Goal: Task Accomplishment & Management: Complete application form

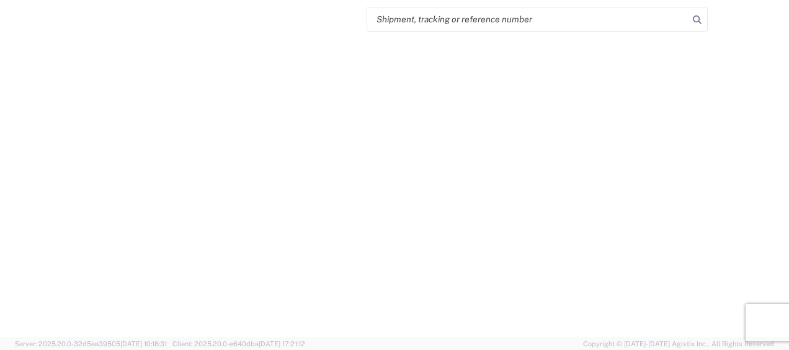
select select "FULL"
select select "LBS"
select select "IN"
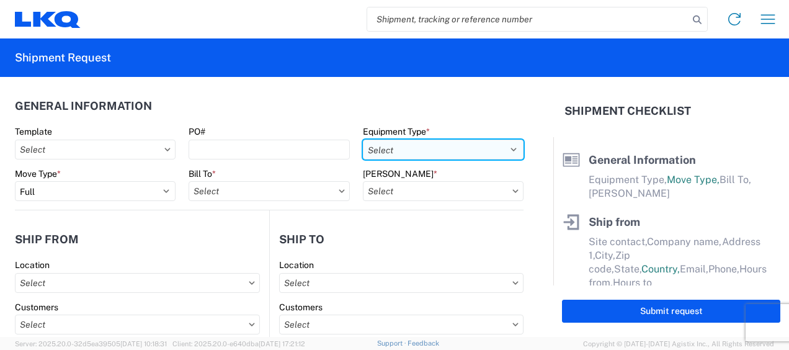
click at [501, 147] on select "Select 53’ Dry Van Flatbed Dropdeck (van) Lowboy (flatbed) Rail" at bounding box center [443, 150] width 161 height 20
select select "STDV"
click at [363, 140] on select "Select 53’ Dry Van Flatbed Dropdeck (van) Lowboy (flatbed) Rail" at bounding box center [443, 150] width 161 height 20
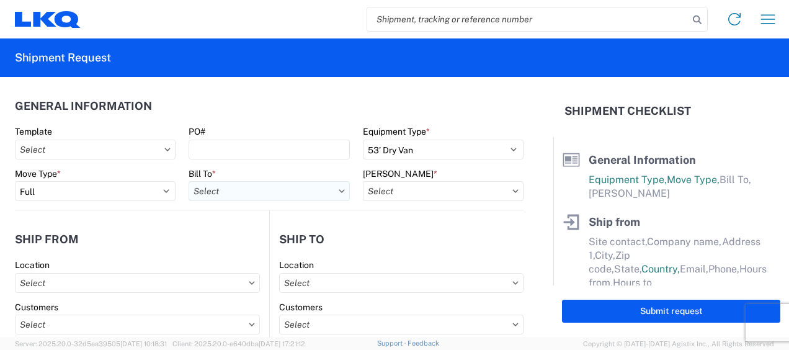
click at [242, 192] on input "text" at bounding box center [268, 191] width 161 height 20
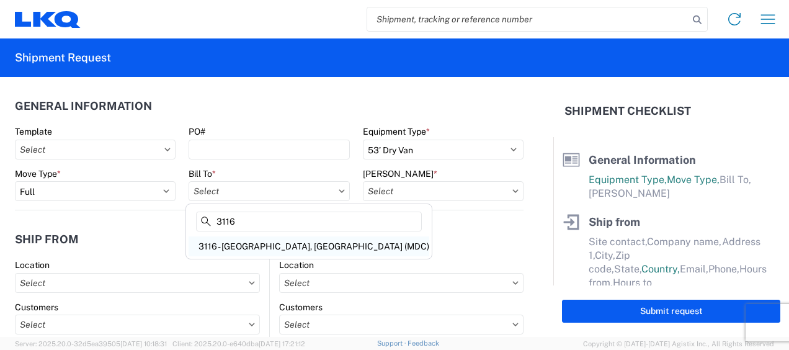
type input "3116"
click at [247, 246] on div "3116 - [GEOGRAPHIC_DATA], [GEOGRAPHIC_DATA] (MDC)" at bounding box center [308, 246] width 241 height 20
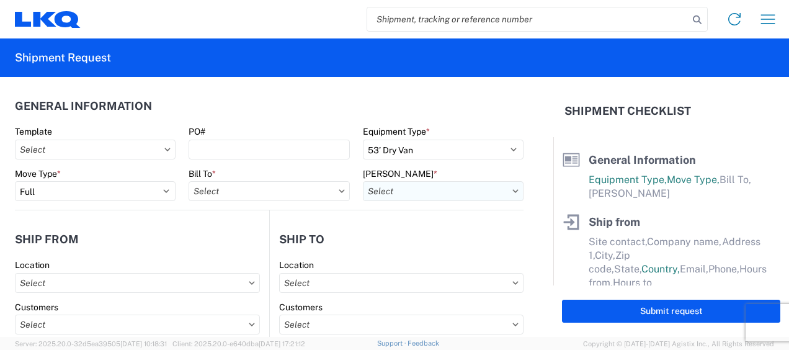
click at [382, 188] on input "text" at bounding box center [443, 191] width 161 height 20
click at [279, 105] on header "General Information" at bounding box center [269, 106] width 508 height 28
click at [250, 193] on input "text" at bounding box center [268, 191] width 161 height 20
type input "3116"
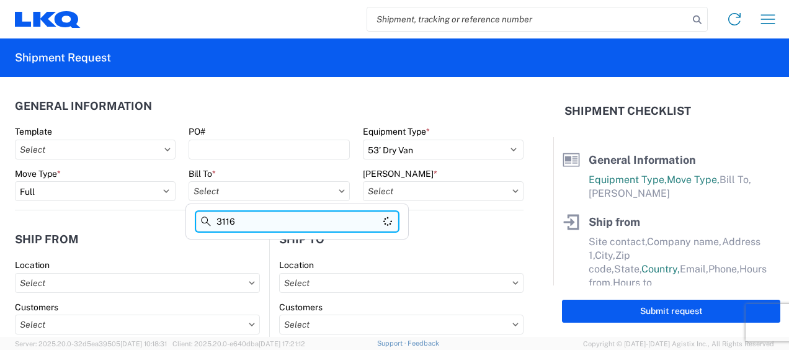
click at [242, 215] on input "3116" at bounding box center [297, 221] width 202 height 20
click at [233, 193] on input "text" at bounding box center [268, 191] width 161 height 20
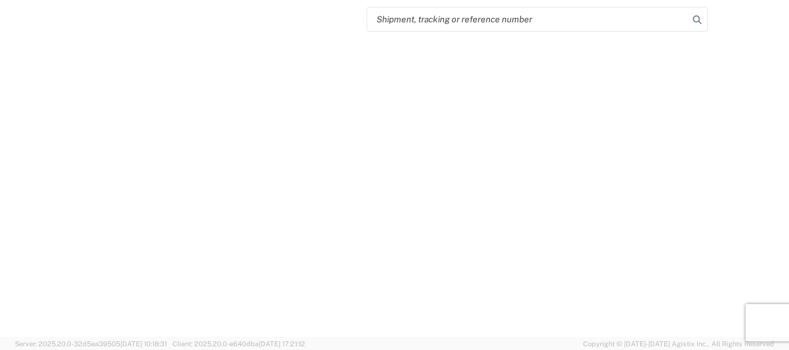
select select "FULL"
select select "LBS"
select select "IN"
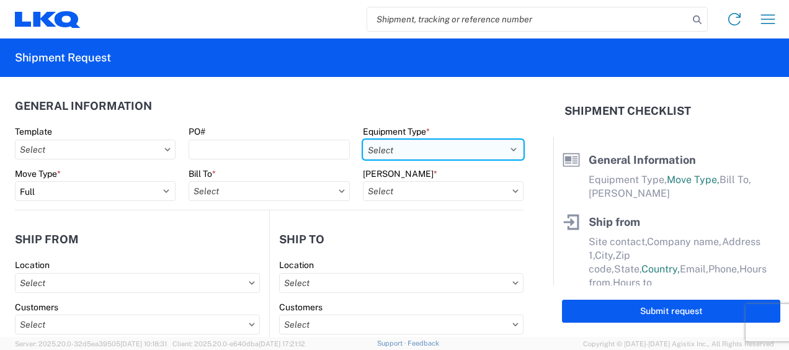
click at [503, 151] on select "Select 53’ Dry Van Flatbed Dropdeck (van) Lowboy (flatbed) Rail" at bounding box center [443, 150] width 161 height 20
select select "STDV"
click at [363, 140] on select "Select 53’ Dry Van Flatbed Dropdeck (van) Lowboy (flatbed) Rail" at bounding box center [443, 150] width 161 height 20
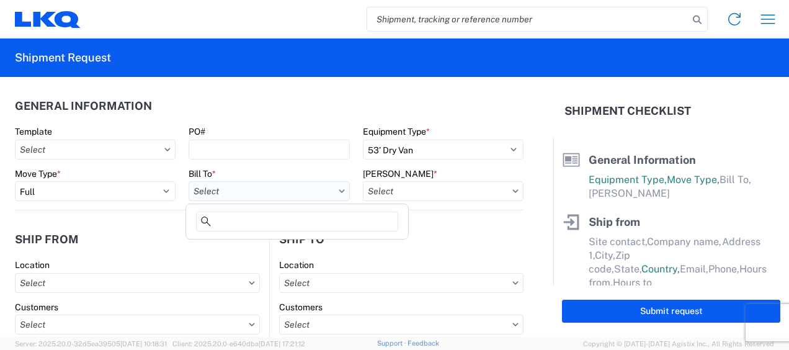
click at [244, 190] on input "text" at bounding box center [268, 191] width 161 height 20
click at [222, 220] on input at bounding box center [297, 221] width 202 height 20
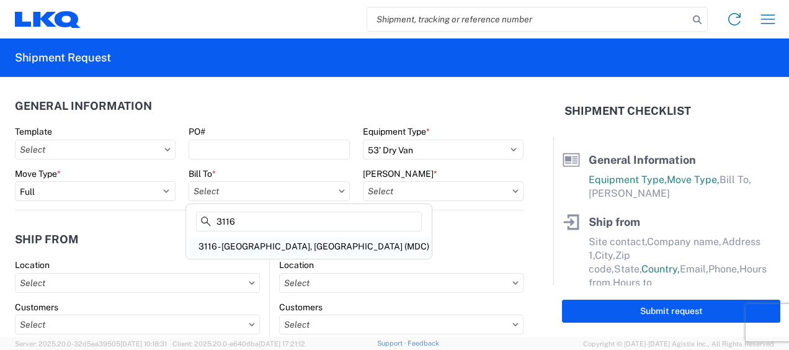
type input "3116"
click at [244, 244] on div "3116 - [GEOGRAPHIC_DATA], [GEOGRAPHIC_DATA] (MDC)" at bounding box center [308, 246] width 241 height 20
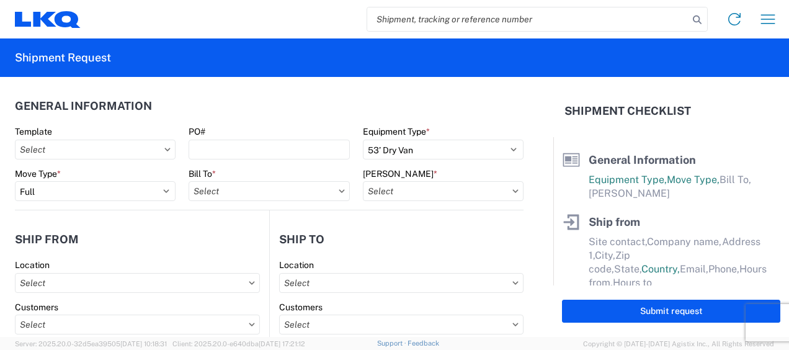
type input "3116 - [GEOGRAPHIC_DATA], [GEOGRAPHIC_DATA] (MDC)"
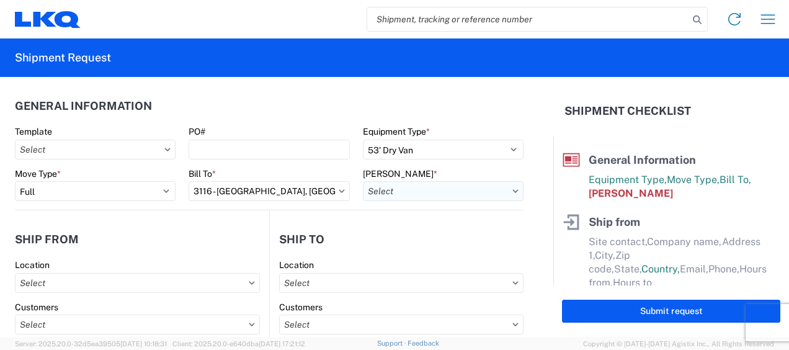
click at [389, 189] on input "text" at bounding box center [443, 191] width 161 height 20
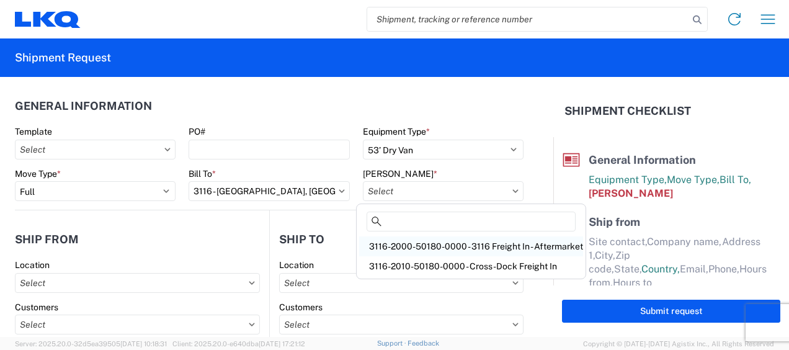
click at [398, 244] on div "3116-2000-50180-0000 - 3116 Freight In - Aftermarket" at bounding box center [471, 246] width 224 height 20
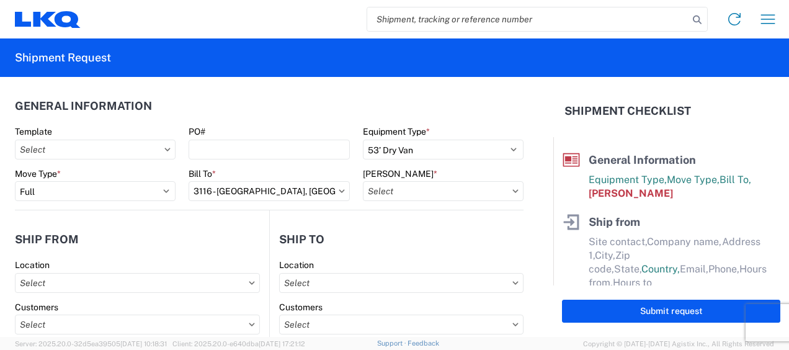
type input "3116-2000-50180-0000 - 3116 Freight In - Aftermarket"
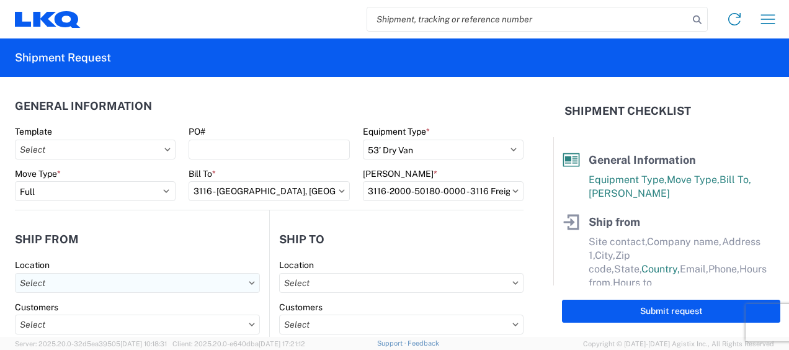
click at [54, 282] on input "text" at bounding box center [137, 283] width 245 height 20
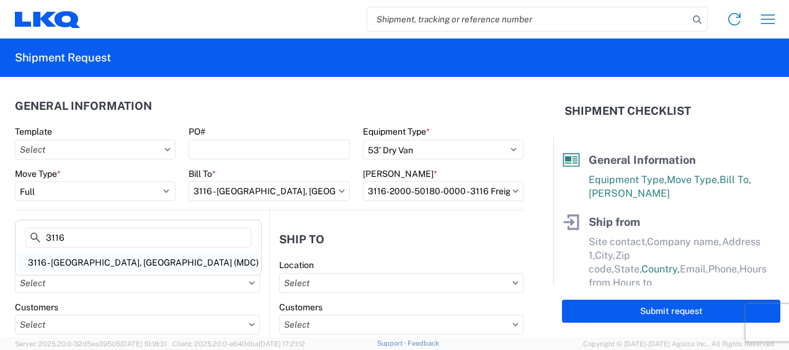
type input "3116"
click at [67, 261] on div "3116 - [GEOGRAPHIC_DATA], [GEOGRAPHIC_DATA] (MDC)" at bounding box center [138, 262] width 241 height 20
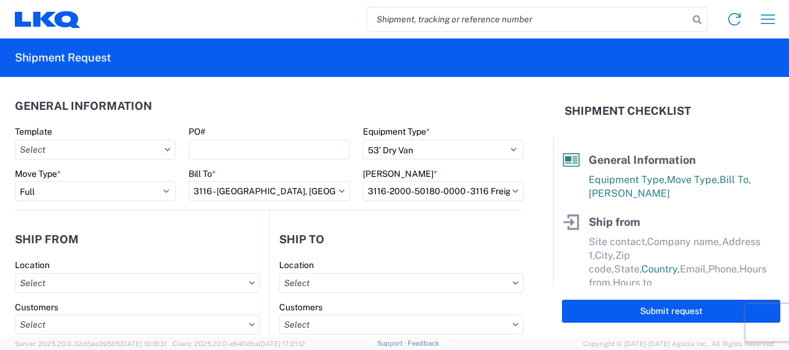
type input "3116 - [GEOGRAPHIC_DATA], [GEOGRAPHIC_DATA] (MDC)"
type input "[DEMOGRAPHIC_DATA][PERSON_NAME]"
type input "LKQ Corporation"
type input "[STREET_ADDRESS]"
type input "[GEOGRAPHIC_DATA]"
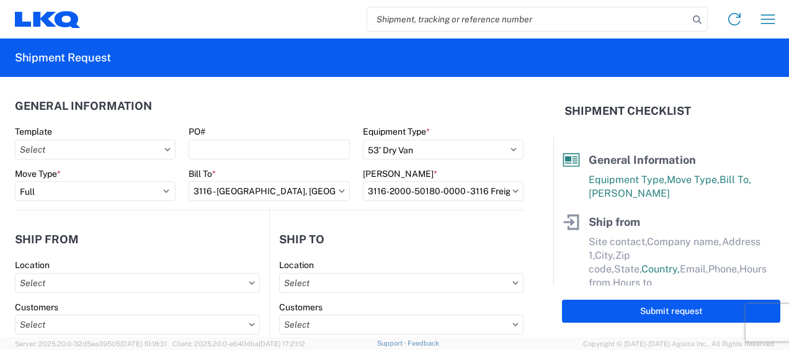
type input "49508"
select select "MI"
select select "US"
type input "[PERSON_NAME][EMAIL_ADDRESS][DOMAIN_NAME]"
type input "[PHONE_NUMBER]"
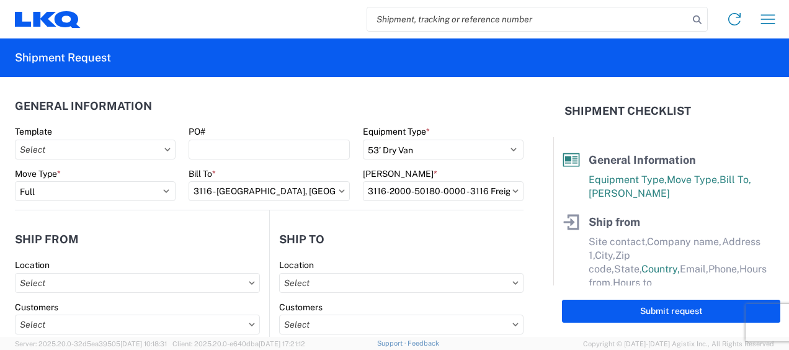
type input "06:00"
type input "13:00"
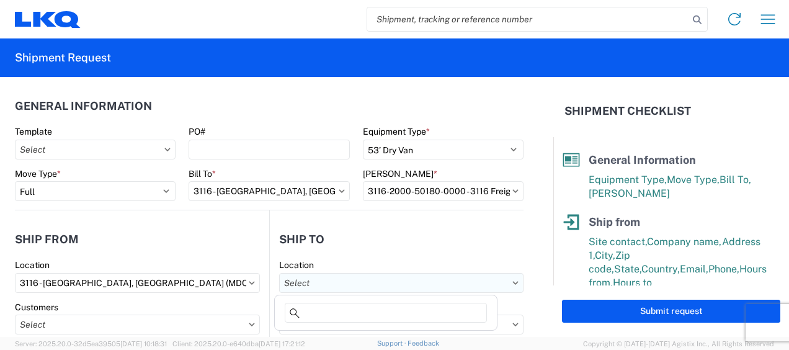
click at [310, 282] on input "text" at bounding box center [401, 283] width 244 height 20
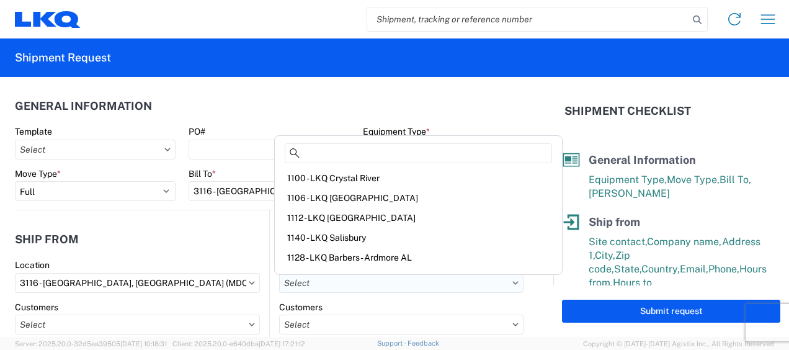
type input "2"
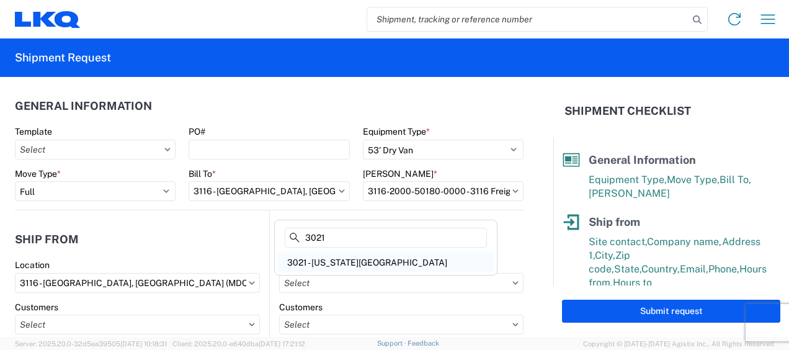
type input "3021"
drag, startPoint x: 332, startPoint y: 254, endPoint x: 327, endPoint y: 259, distance: 7.5
click at [331, 255] on div "3021 - [US_STATE][GEOGRAPHIC_DATA]" at bounding box center [385, 262] width 217 height 20
type input "3021 - [US_STATE][GEOGRAPHIC_DATA]"
type input "LKQ Corporation"
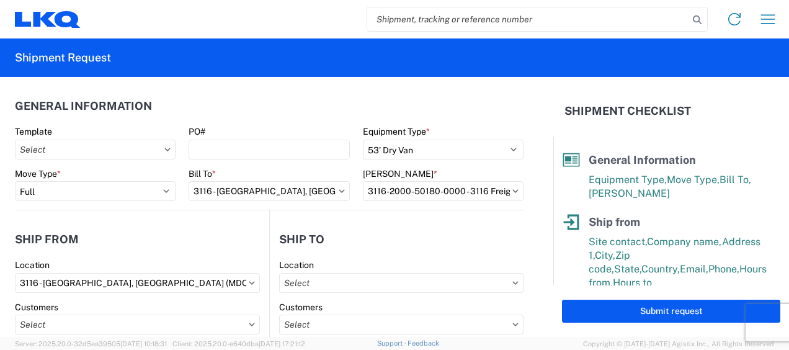
type input "[STREET_ADDRESS]"
type input "Suite 100"
type input "Shawnee"
type input "66226"
select select "US"
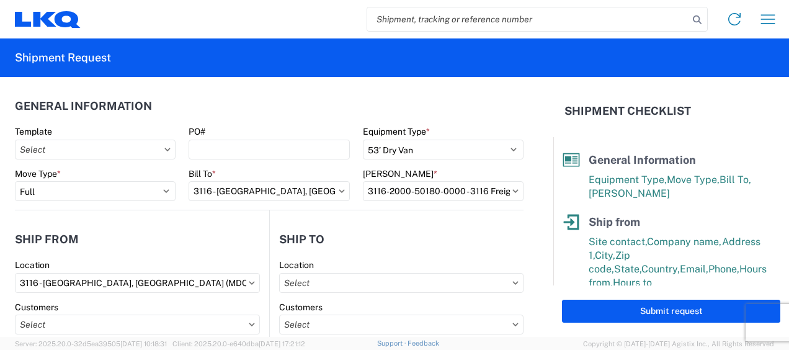
type input "[PHONE_NUMBER]"
type input "07:00"
type input "21:00"
select select
click at [233, 231] on header "Ship from" at bounding box center [142, 239] width 254 height 28
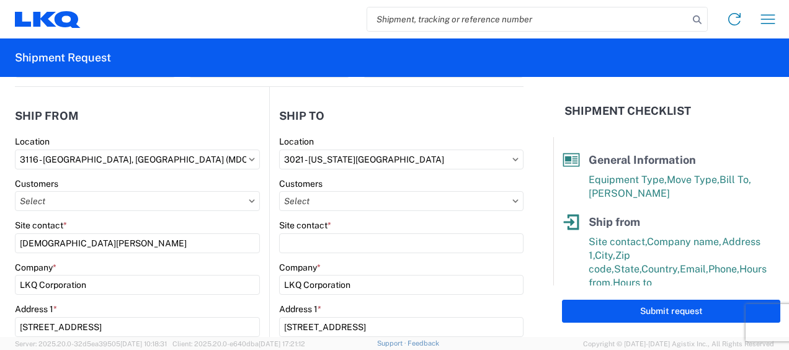
scroll to position [124, 0]
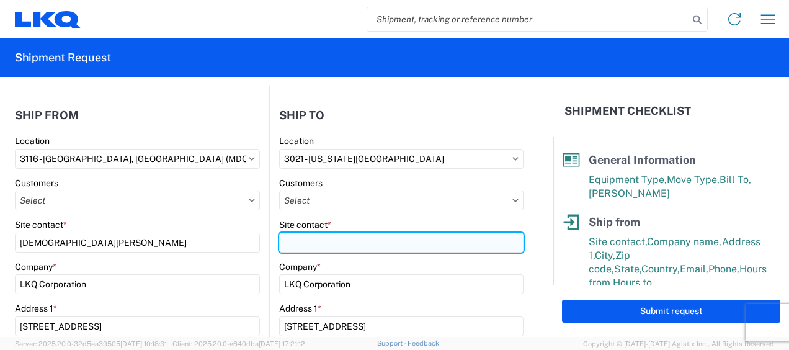
click at [308, 242] on input "Site contact *" at bounding box center [401, 243] width 244 height 20
type input "Receiving"
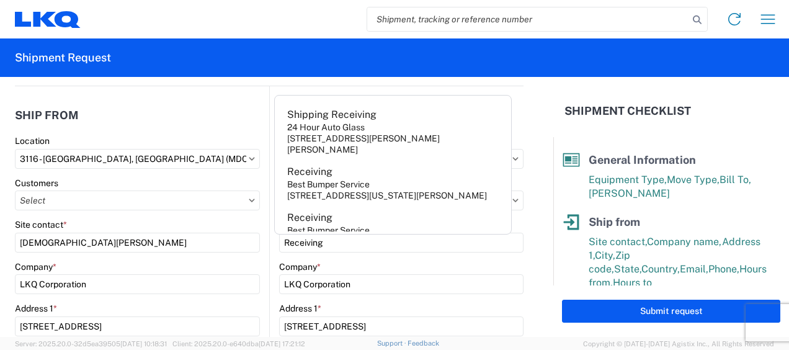
click at [206, 117] on header "Ship from" at bounding box center [142, 115] width 254 height 28
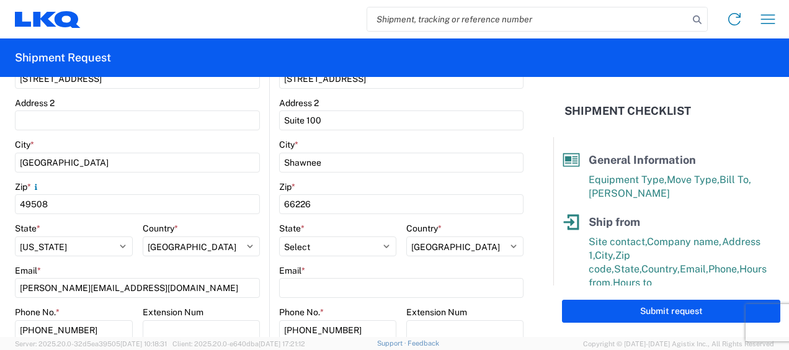
scroll to position [372, 0]
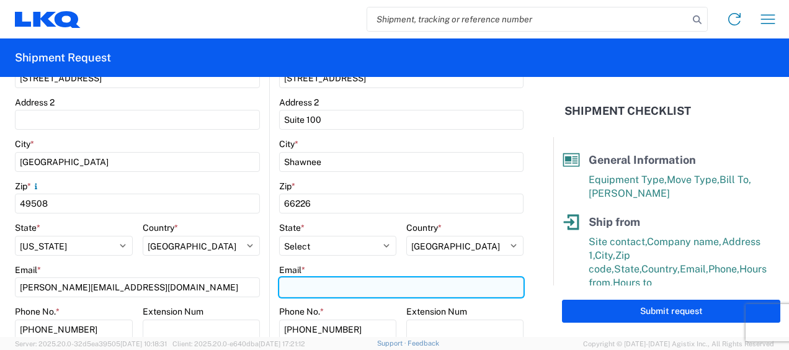
paste input "[EMAIL_ADDRESS][DOMAIN_NAME]"
type input "[EMAIL_ADDRESS][DOMAIN_NAME]"
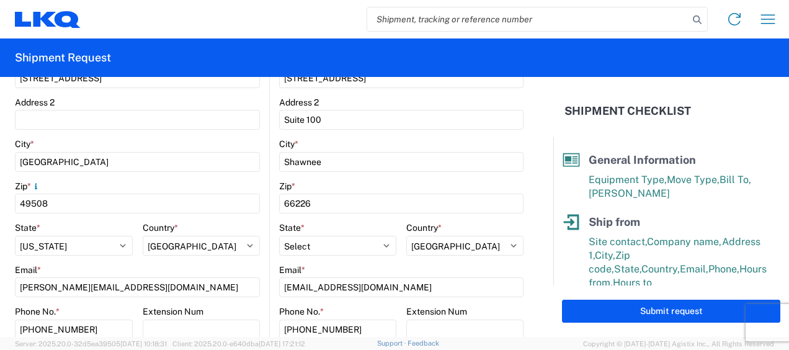
click at [533, 178] on form "General Information Template PO# Equipment Type * Select 53’ Dry Van Flatbed Dr…" at bounding box center [276, 207] width 553 height 260
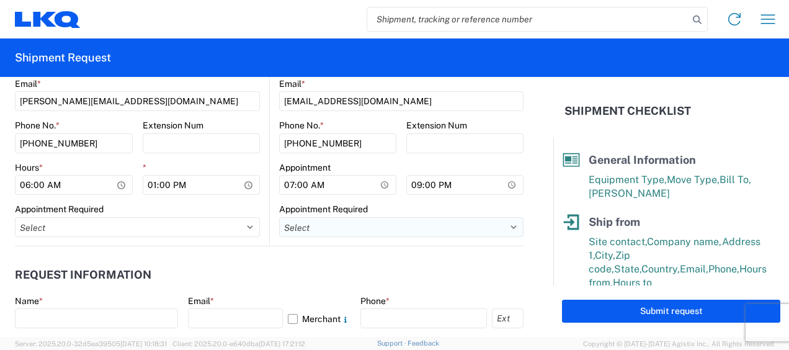
scroll to position [682, 0]
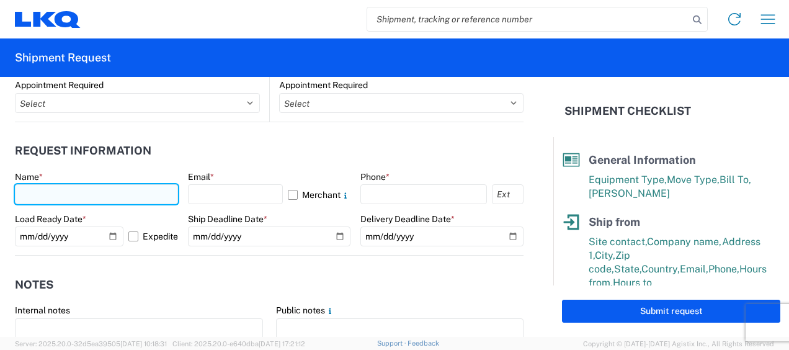
click at [27, 191] on input "text" at bounding box center [96, 194] width 163 height 20
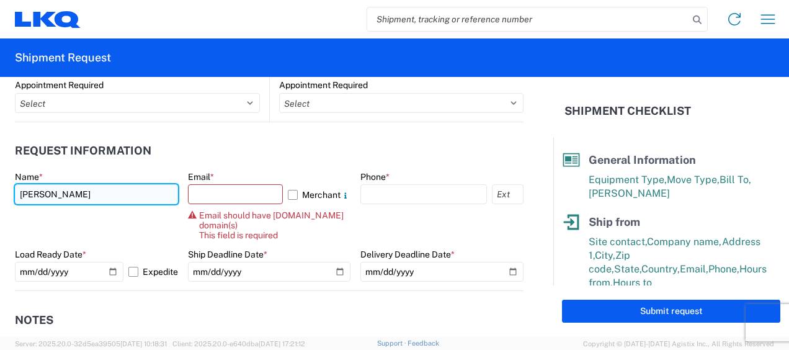
click at [41, 195] on input "[PERSON_NAME]" at bounding box center [96, 194] width 163 height 20
type input "[DEMOGRAPHIC_DATA][PERSON_NAME]"
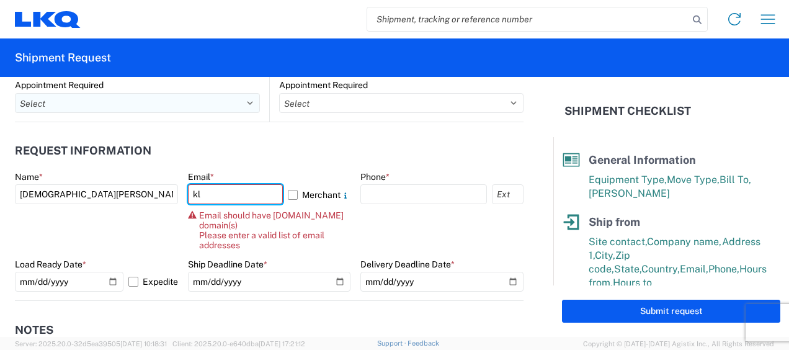
type input "[PERSON_NAME][EMAIL_ADDRESS][DOMAIN_NAME]"
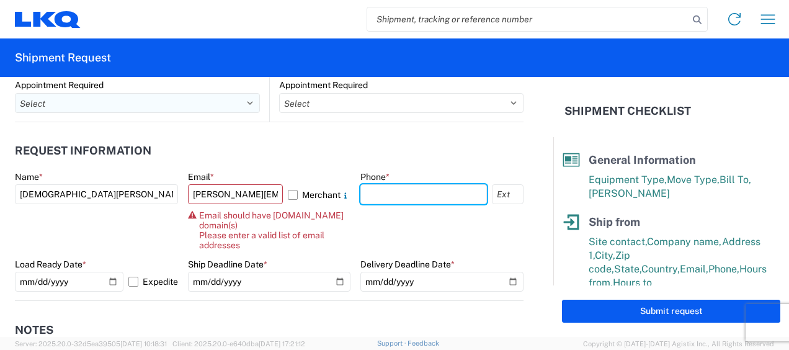
type input "6167541500"
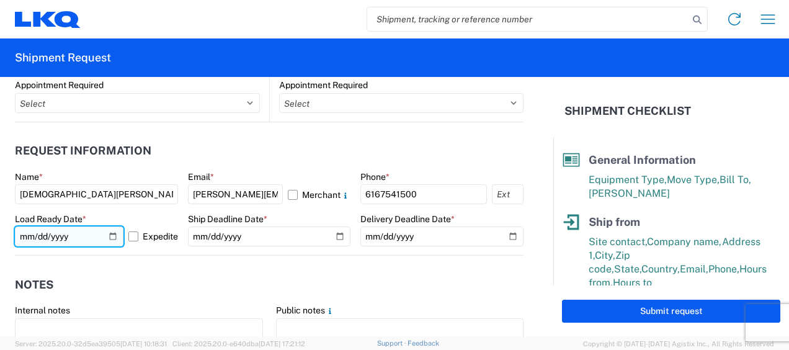
click at [110, 236] on input "[DATE]" at bounding box center [69, 236] width 109 height 20
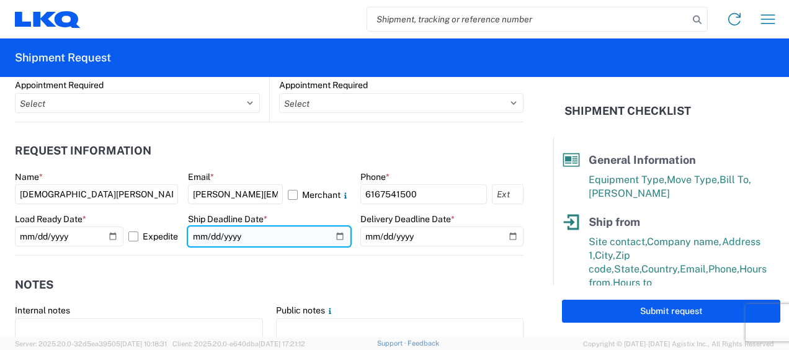
click at [337, 236] on input "date" at bounding box center [269, 236] width 163 height 20
type input "[DATE]"
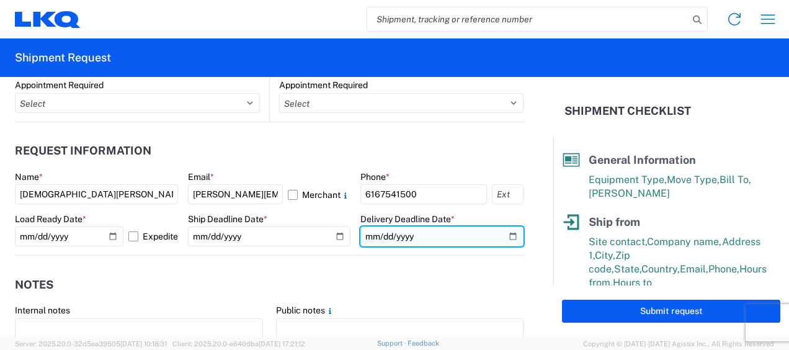
click at [499, 236] on input "date" at bounding box center [441, 236] width 163 height 20
type input "[DATE]"
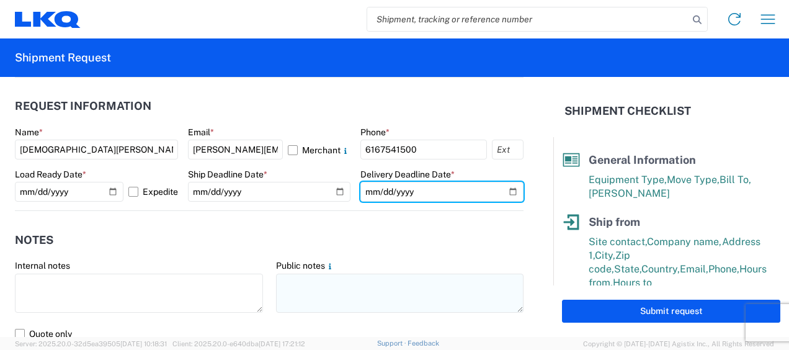
scroll to position [744, 0]
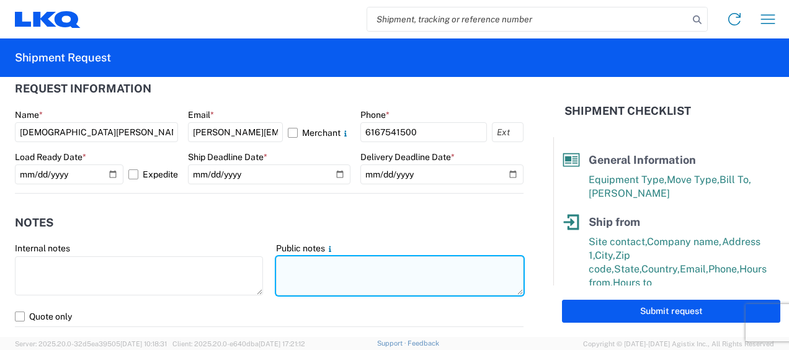
click at [293, 265] on textarea at bounding box center [400, 275] width 248 height 39
drag, startPoint x: 273, startPoint y: 264, endPoint x: 448, endPoint y: 259, distance: 175.5
click at [448, 259] on textarea "021-Shawnee 10 skids 11411544/2071/1545" at bounding box center [400, 275] width 248 height 39
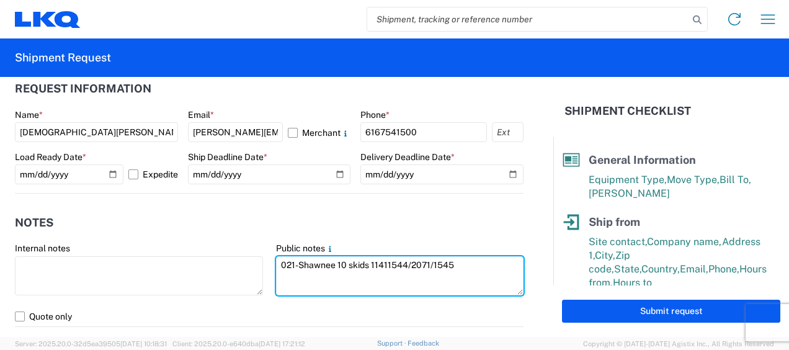
type textarea "021-Shawnee 10 skids 11411544/2071/1545"
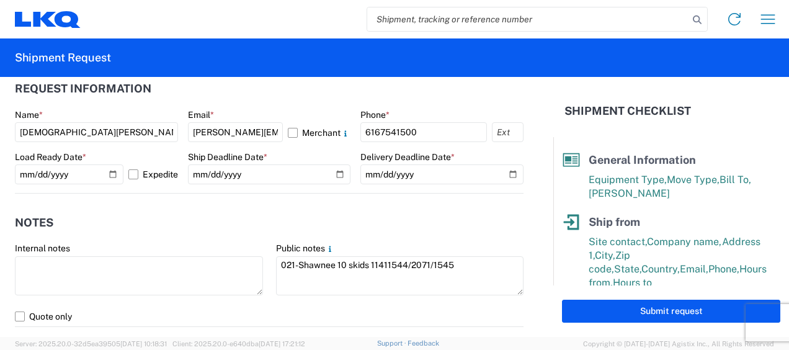
click at [352, 210] on header "Notes" at bounding box center [269, 222] width 508 height 28
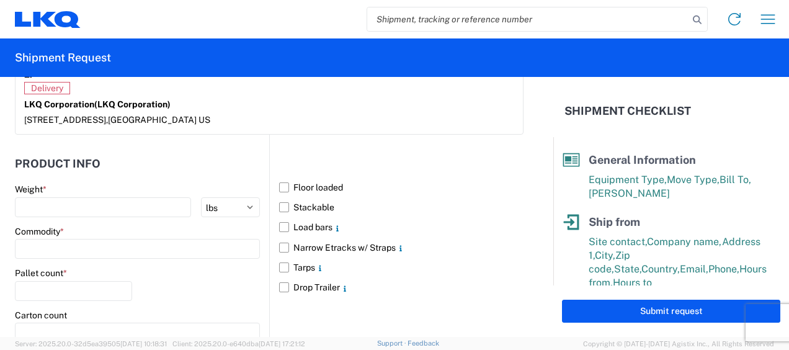
scroll to position [1178, 0]
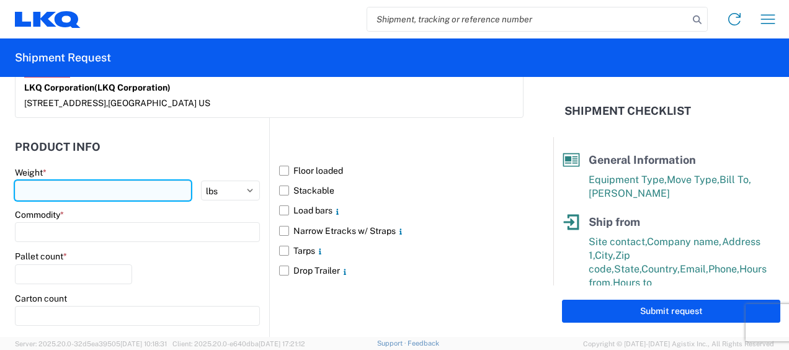
click at [42, 188] on input "number" at bounding box center [103, 190] width 176 height 20
type input "4524"
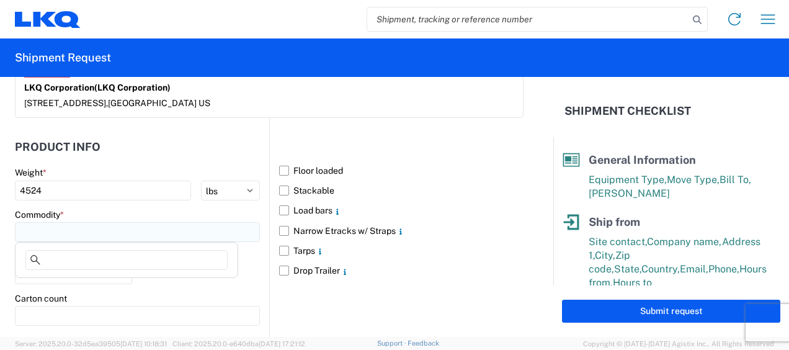
click at [32, 225] on input at bounding box center [137, 232] width 245 height 20
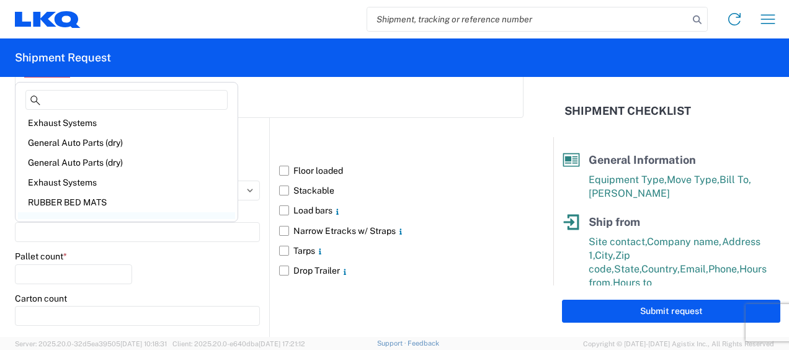
scroll to position [186, 0]
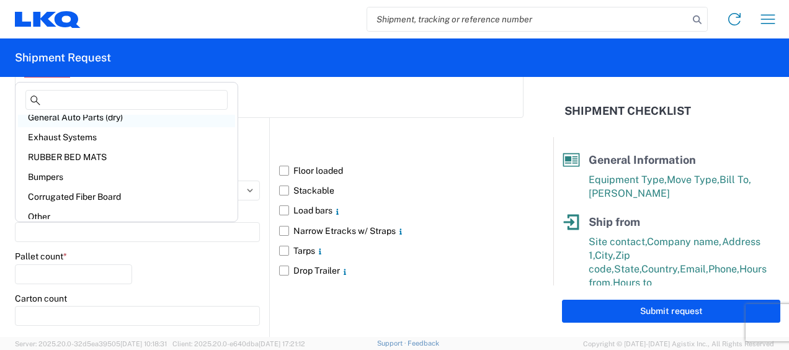
click at [74, 116] on div "General Auto Parts (dry)" at bounding box center [126, 117] width 217 height 20
type input "General Auto Parts (dry)"
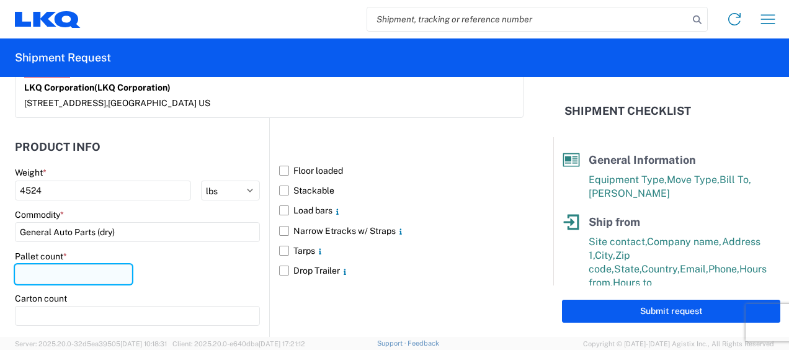
click at [50, 270] on input "number" at bounding box center [73, 274] width 117 height 20
click at [123, 277] on input "10" at bounding box center [73, 274] width 117 height 20
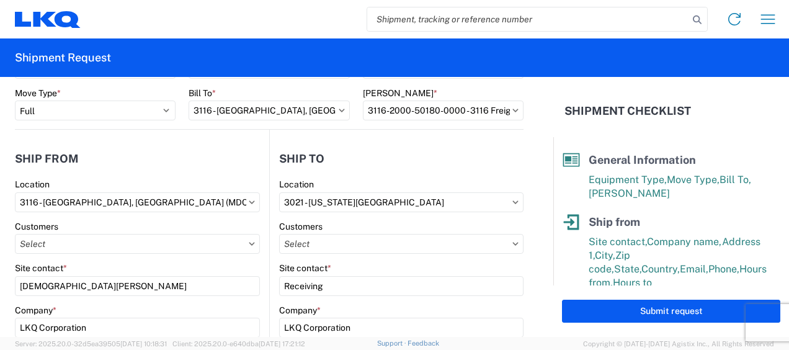
scroll to position [0, 0]
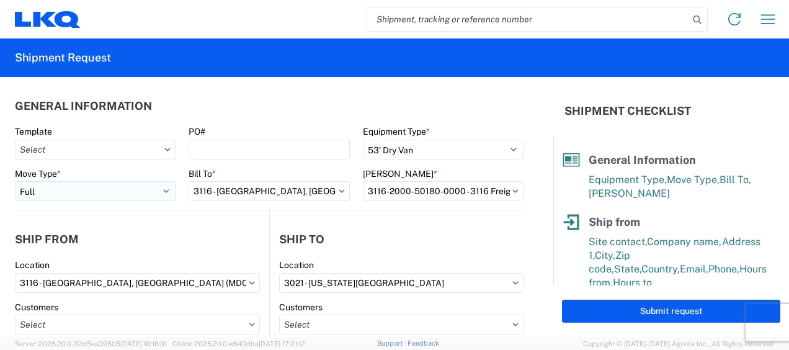
type input "13"
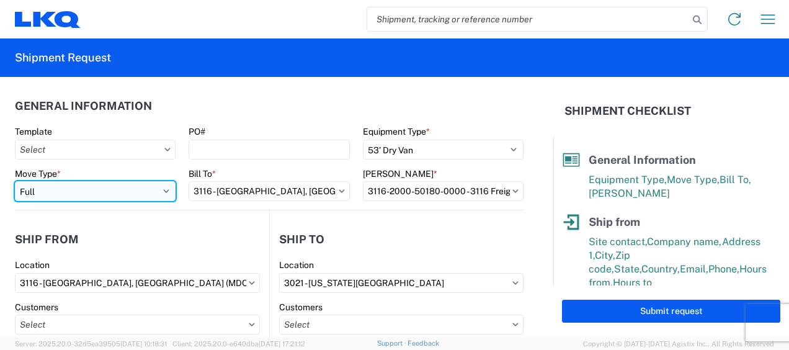
click at [162, 190] on select "Select Full Partial TL" at bounding box center [95, 191] width 161 height 20
select select "PARTIAL_TL"
click at [15, 181] on select "Select Full Partial TL" at bounding box center [95, 191] width 161 height 20
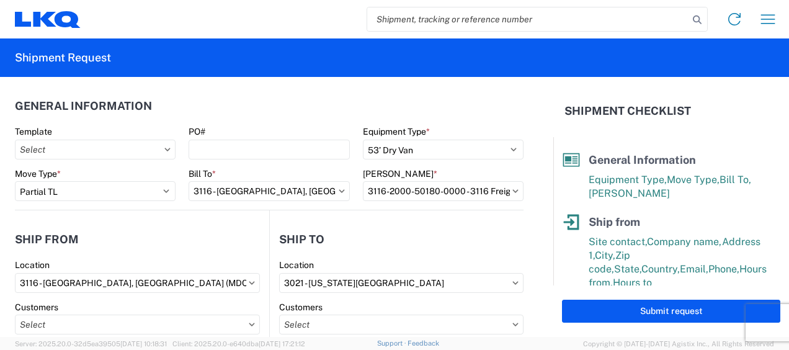
click at [273, 110] on header "General Information" at bounding box center [269, 106] width 508 height 28
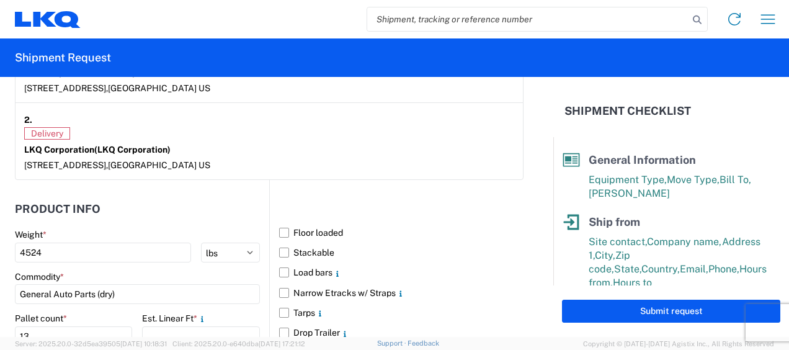
scroll to position [1298, 0]
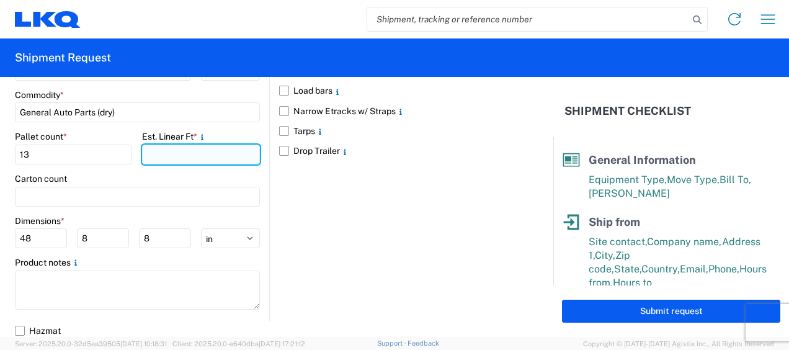
click at [165, 154] on input "number" at bounding box center [200, 154] width 117 height 20
type input "27"
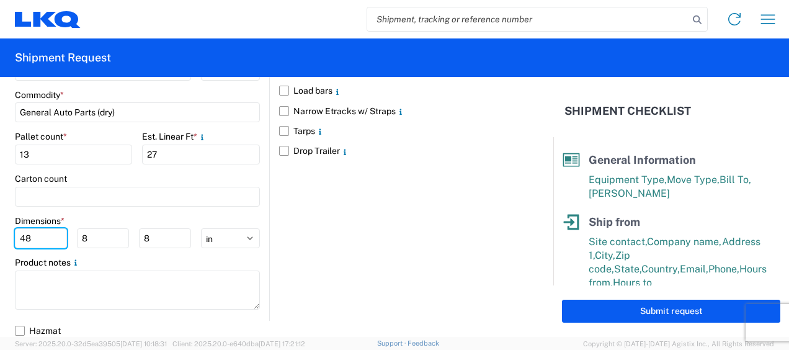
drag, startPoint x: 41, startPoint y: 233, endPoint x: -2, endPoint y: 232, distance: 43.4
click at [0, 232] on html "Home Shipment request Shipment tracking Shipment Request General Information Te…" at bounding box center [394, 175] width 789 height 350
type input "77"
type input "47"
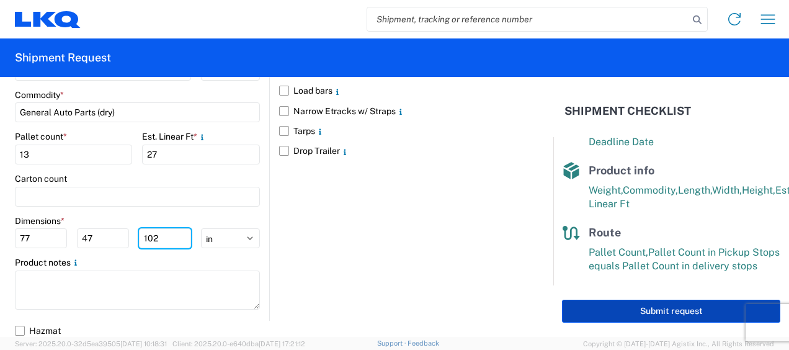
type input "102"
click at [653, 308] on button "Submit request" at bounding box center [671, 310] width 218 height 23
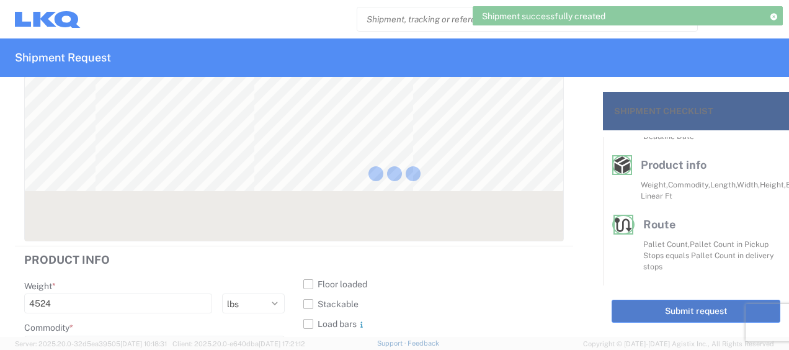
scroll to position [278, 0]
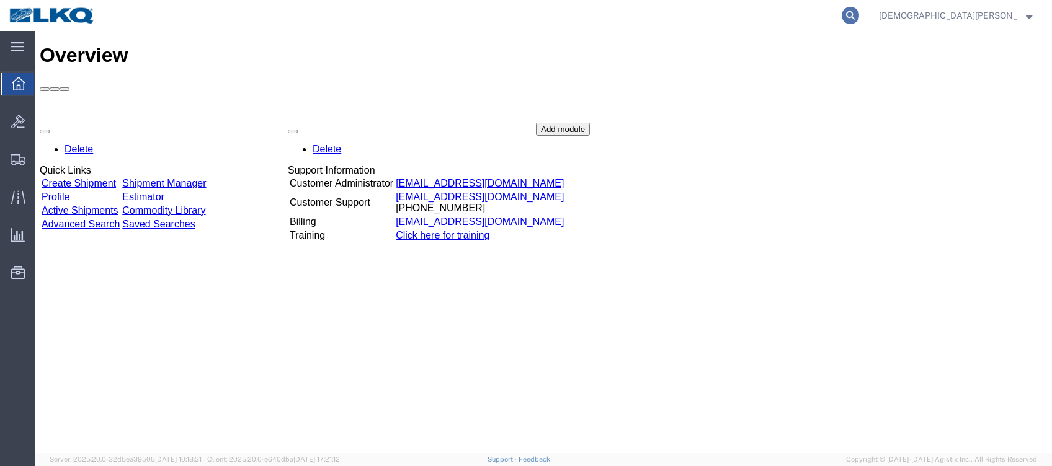
click at [859, 9] on icon at bounding box center [849, 15] width 17 height 17
click at [615, 17] on input "search" at bounding box center [652, 16] width 377 height 30
type input "57078758"
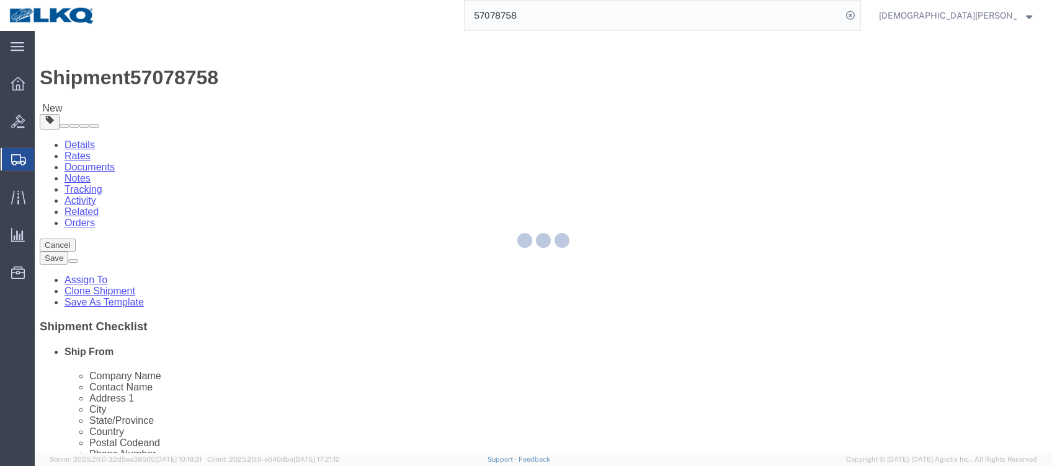
select select "27850"
select select "27738"
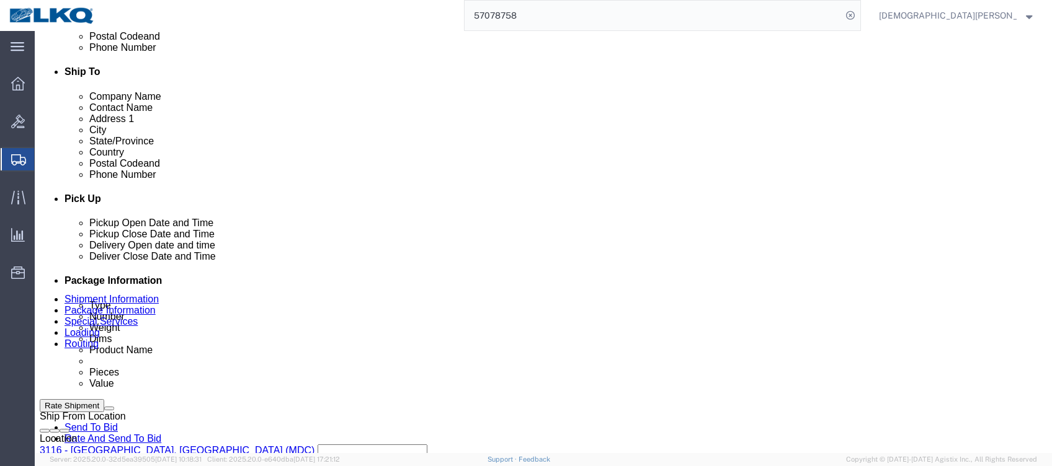
scroll to position [496, 0]
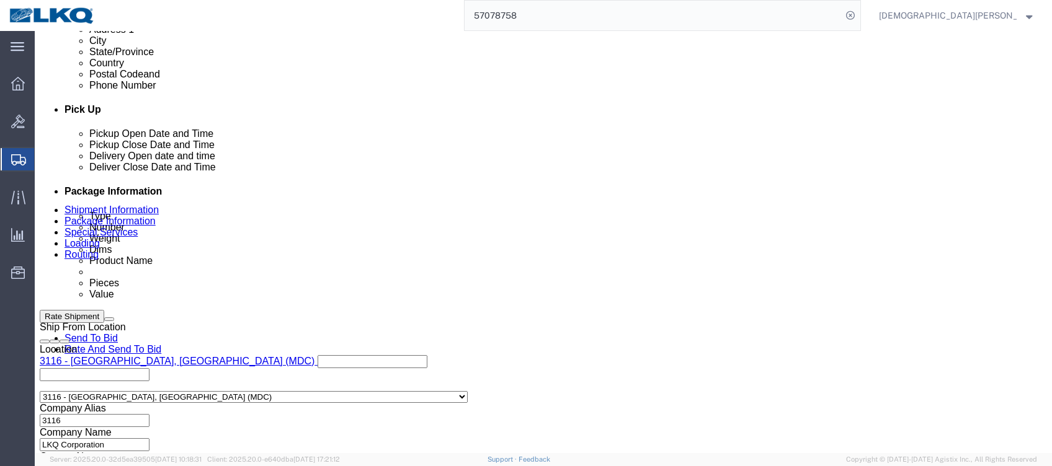
click div
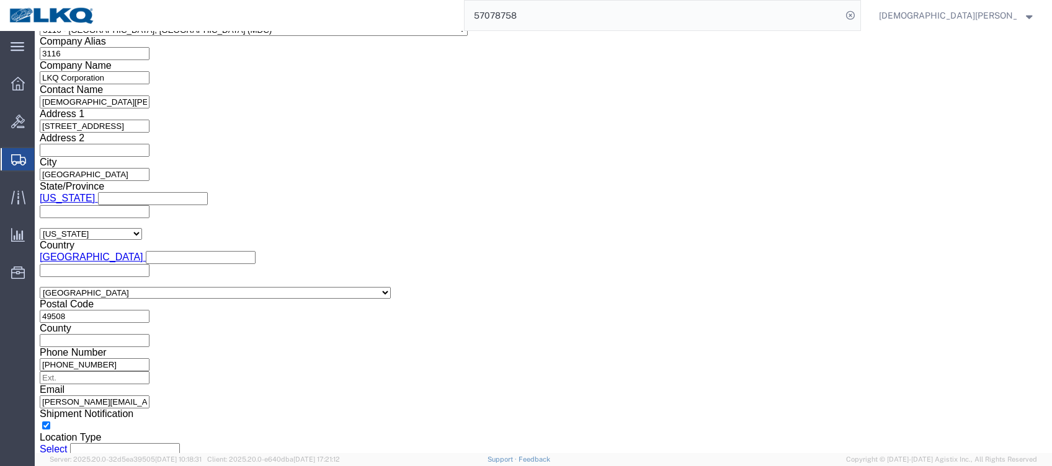
click input "5:00 AM"
type input "5:00 pm"
click button "Apply"
click link "Send To Bid"
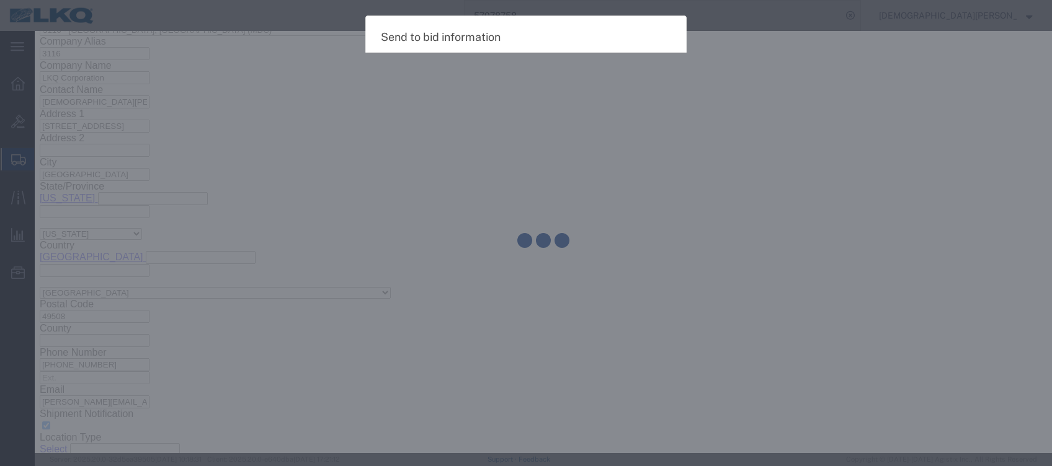
select select "TL"
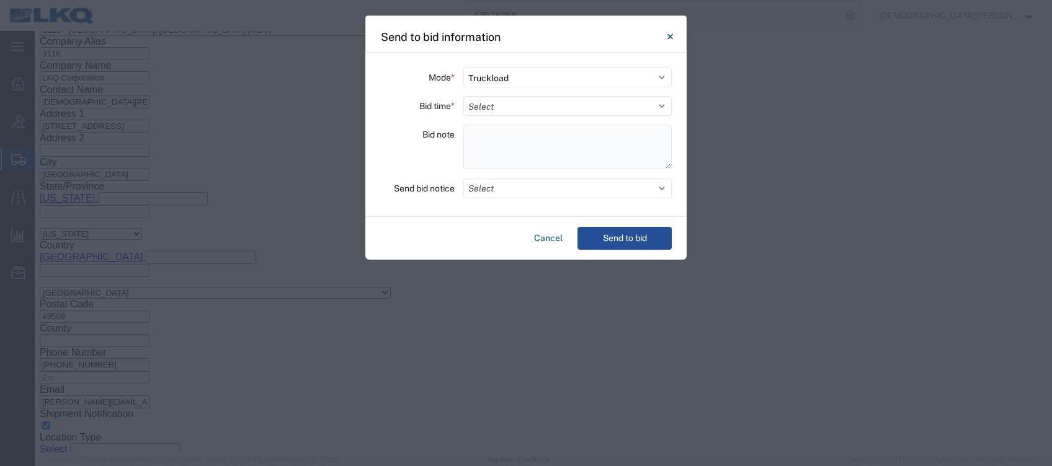
click at [490, 129] on textarea at bounding box center [567, 147] width 208 height 45
paste textarea "021-Shawnee 10 skids 11411544/2071/1545"
type textarea "021-Shawnee 10 skids 11411544/2071/1545"
click at [506, 73] on select "Select Small Parcel Truckload Air Rail Less than Truckload Ocean Freight Multi-…" at bounding box center [567, 78] width 208 height 20
select select "LTL"
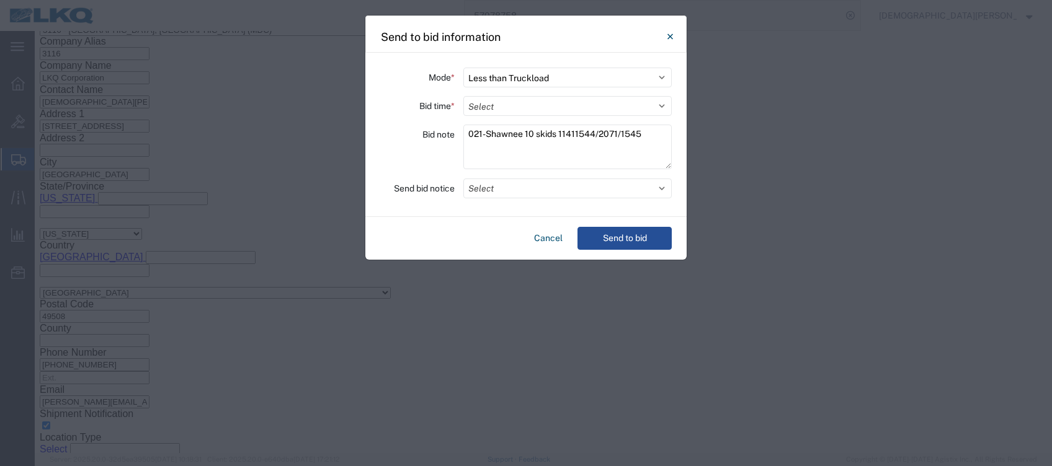
click at [463, 68] on select "Select Small Parcel Truckload Air Rail Less than Truckload Ocean Freight Multi-…" at bounding box center [567, 78] width 208 height 20
click at [670, 104] on select "Select 30 Min (Rush) 1 Hour (Rush) 2 Hours (Rush) 4 Hours (Rush) 8 Hours (Rush)…" at bounding box center [567, 106] width 208 height 20
select select "4"
click at [463, 96] on select "Select 30 Min (Rush) 1 Hour (Rush) 2 Hours (Rush) 4 Hours (Rush) 8 Hours (Rush)…" at bounding box center [567, 106] width 208 height 20
click at [624, 236] on button "Send to bid" at bounding box center [624, 238] width 94 height 23
